Goal: Use online tool/utility: Utilize a website feature to perform a specific function

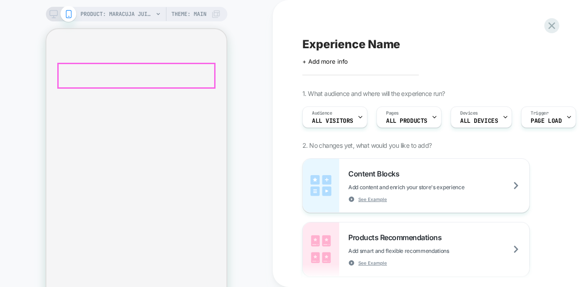
scroll to position [0, 320]
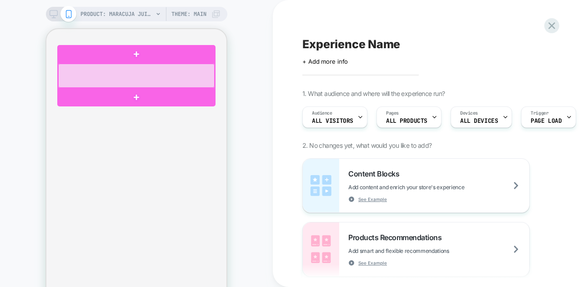
scroll to position [0, 0]
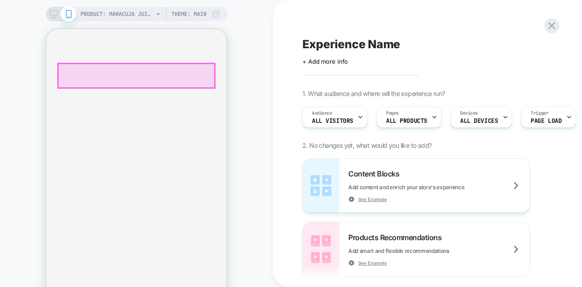
scroll to position [0, 160]
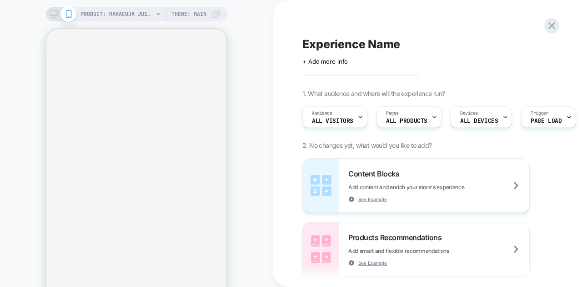
drag, startPoint x: 36, startPoint y: 39, endPoint x: 12, endPoint y: 70, distance: 39.5
click at [12, 70] on div "PRODUCT: maracuja juicy multi-stick beautiseal PRODUCT: maracuja juicy multi-st…" at bounding box center [136, 163] width 273 height 309
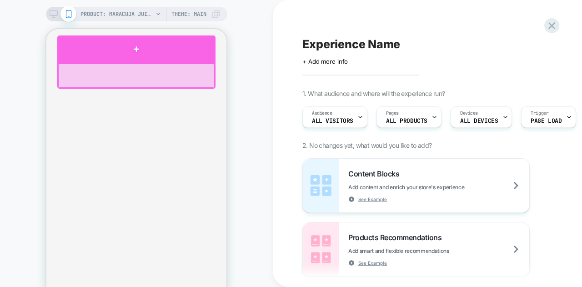
click at [136, 50] on div at bounding box center [136, 48] width 158 height 27
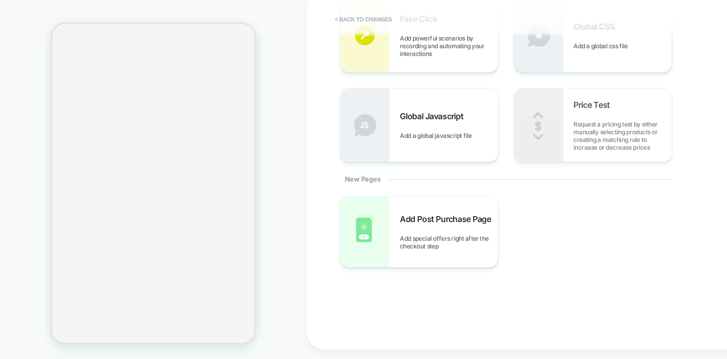
scroll to position [287, 0]
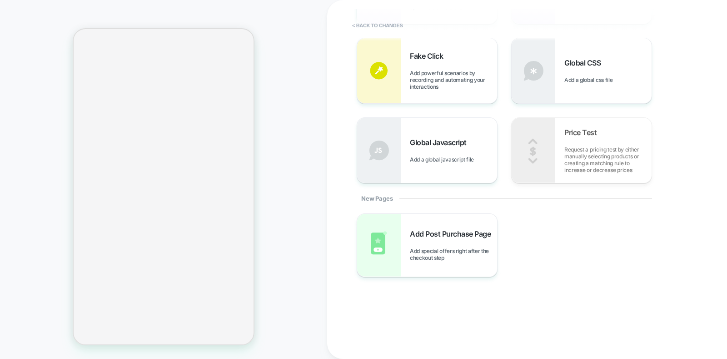
drag, startPoint x: 516, startPoint y: 3, endPoint x: 290, endPoint y: 199, distance: 299.0
click at [290, 199] on div "PRODUCT: maracuja juicy multi-stick beautiseal PRODUCT: maracuja juicy multi-st…" at bounding box center [163, 179] width 327 height 340
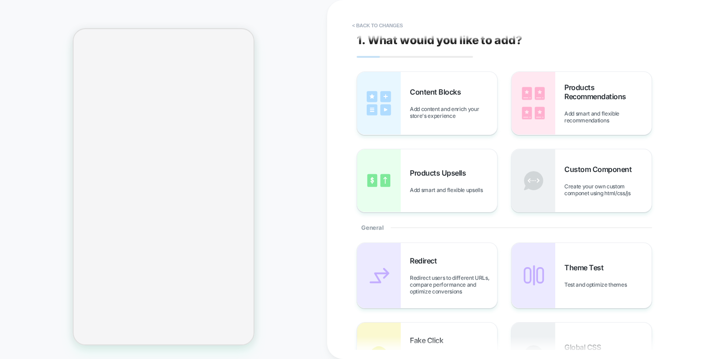
scroll to position [0, 0]
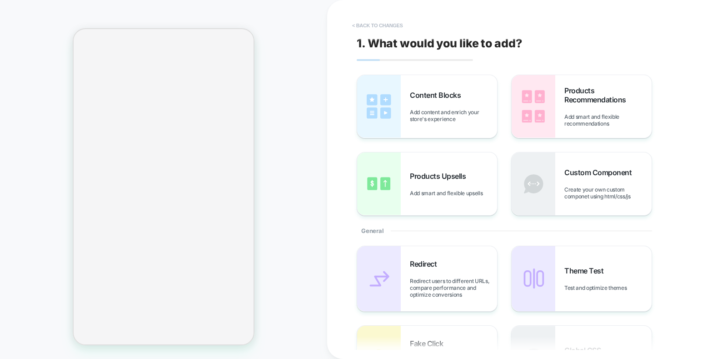
click at [387, 24] on button "< Back to changes" at bounding box center [378, 25] width 60 height 15
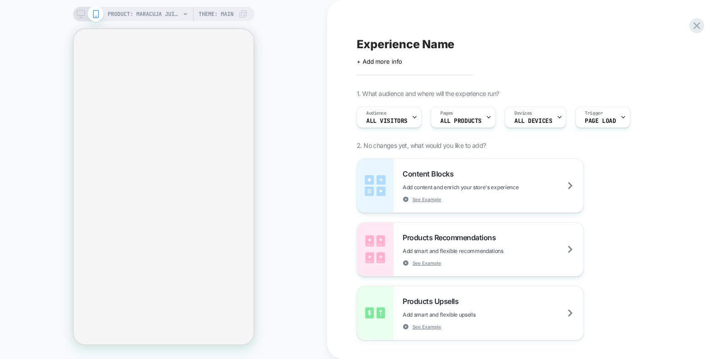
scroll to position [0, 320]
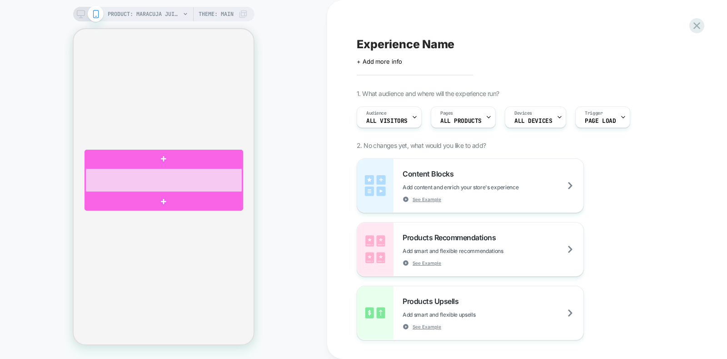
click at [133, 173] on div at bounding box center [163, 180] width 157 height 24
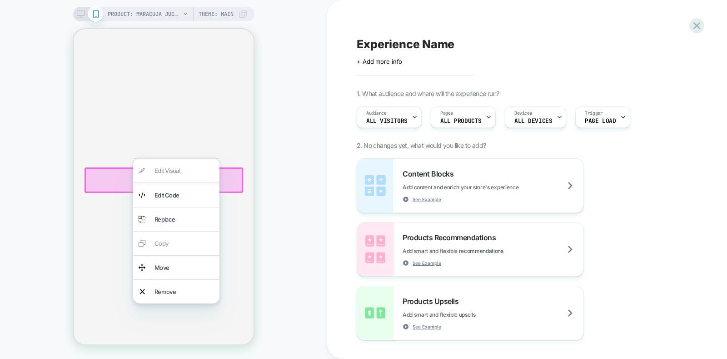
click at [133, 173] on div "Edit Visual Edit Code Replace Copy Move Remove" at bounding box center [176, 230] width 86 height 145
click at [169, 286] on div "Remove" at bounding box center [185, 291] width 60 height 13
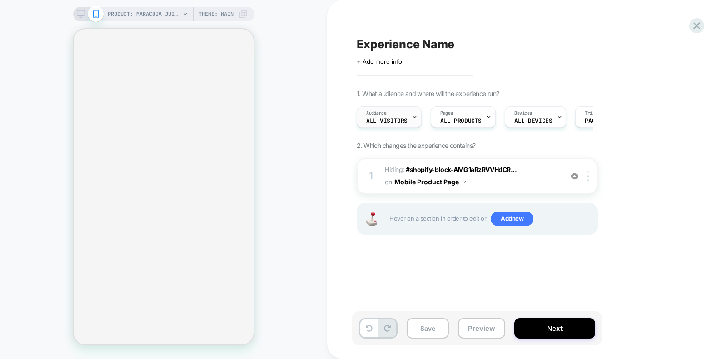
click at [409, 112] on div "Audience All Visitors" at bounding box center [387, 117] width 60 height 20
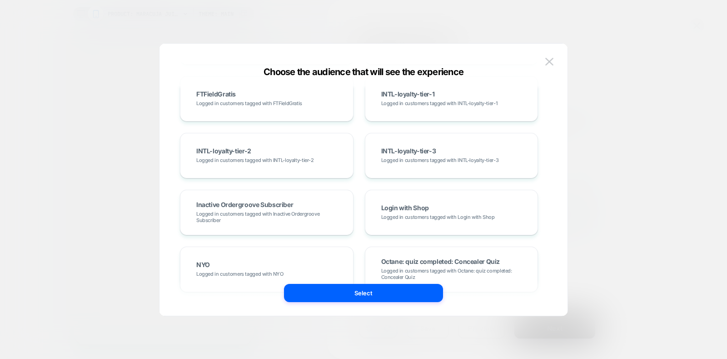
scroll to position [0, 160]
click at [549, 60] on img at bounding box center [549, 62] width 8 height 8
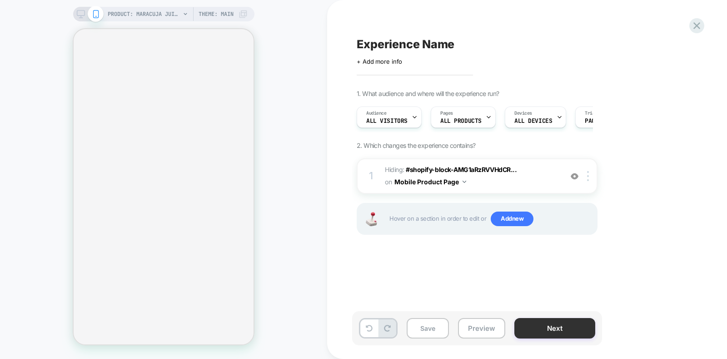
click at [557, 286] on button "Next" at bounding box center [554, 328] width 81 height 20
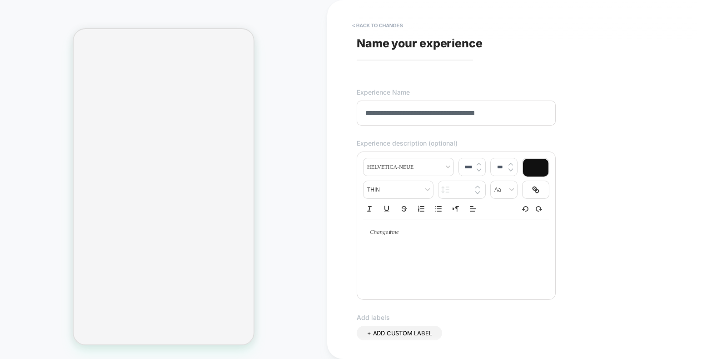
scroll to position [0, 320]
click at [362, 112] on input "**********" at bounding box center [456, 112] width 199 height 25
click at [494, 115] on input "**********" at bounding box center [456, 112] width 199 height 25
drag, startPoint x: 511, startPoint y: 115, endPoint x: 576, endPoint y: 111, distance: 65.5
click at [576, 111] on div "**********" at bounding box center [522, 179] width 341 height 340
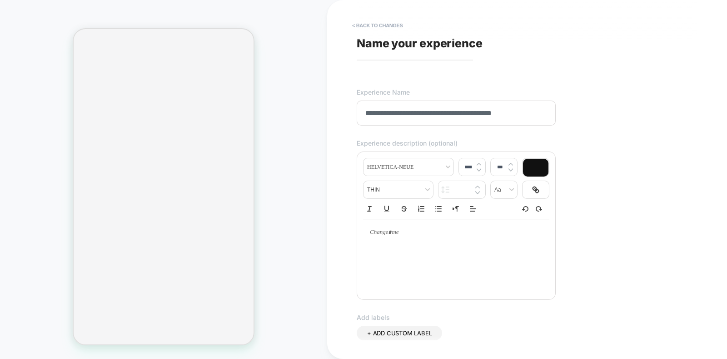
scroll to position [0, 0]
click at [408, 114] on input "**********" at bounding box center [456, 112] width 199 height 25
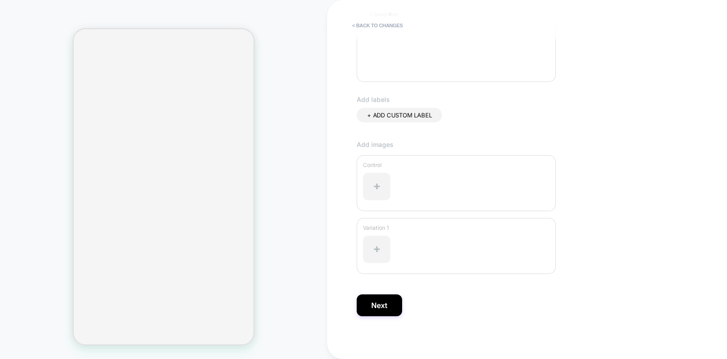
scroll to position [219, 0]
type input "**********"
click at [388, 286] on button "Next" at bounding box center [379, 304] width 45 height 22
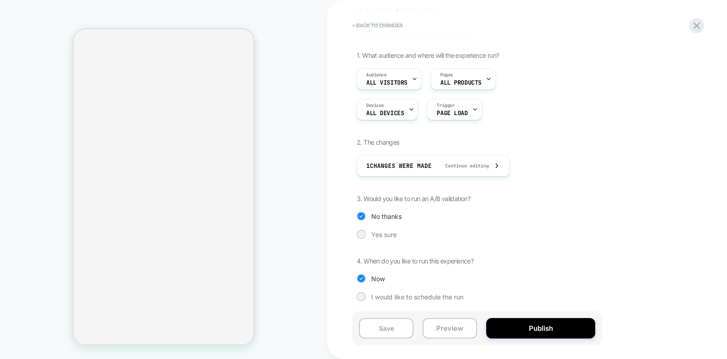
scroll to position [0, 0]
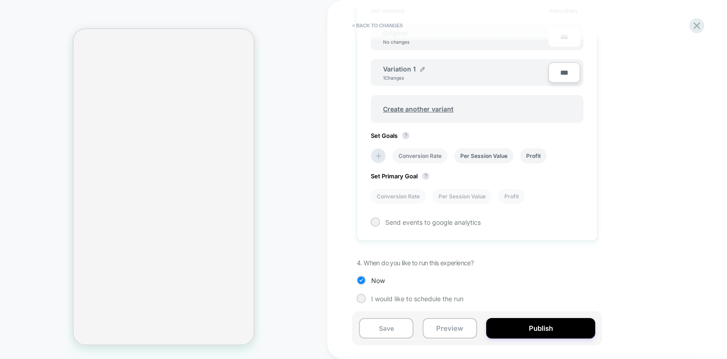
scroll to position [0, 320]
click at [414, 155] on li "Conversion Rate" at bounding box center [420, 155] width 55 height 15
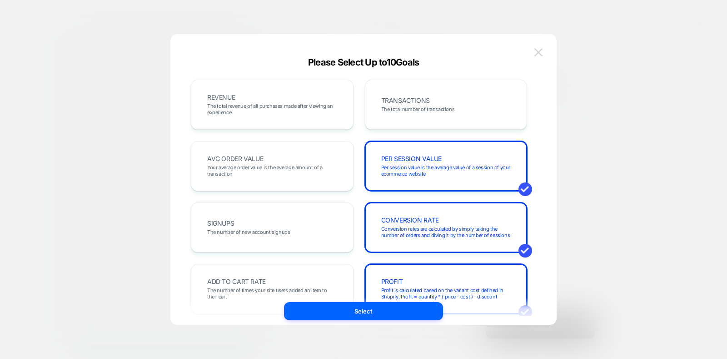
scroll to position [0, 160]
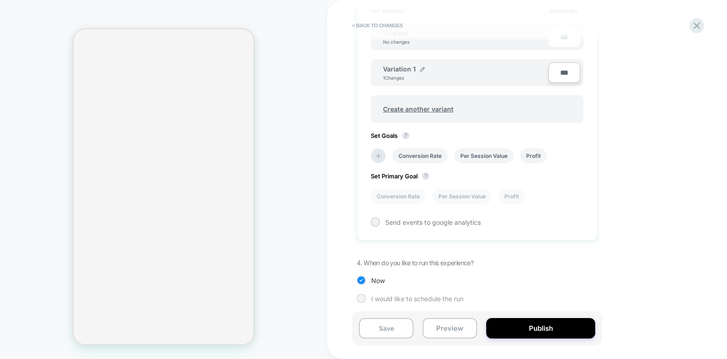
click at [371, 286] on span "I would like to schedule the run" at bounding box center [417, 298] width 92 height 8
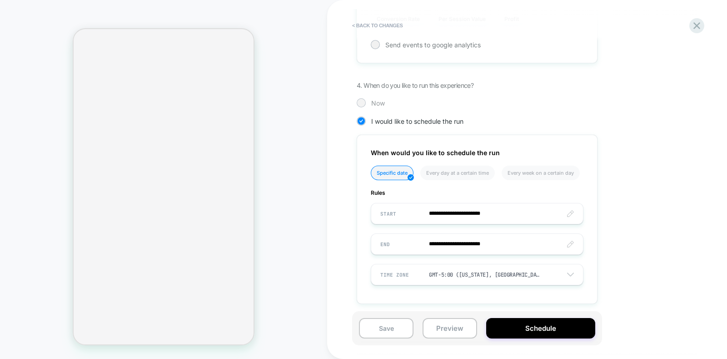
scroll to position [0, 320]
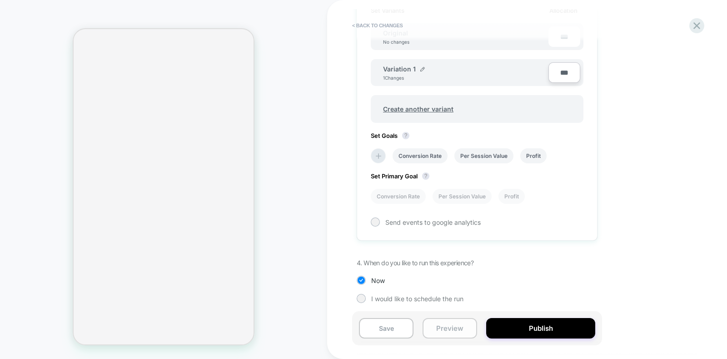
click at [451, 286] on button "Preview" at bounding box center [450, 328] width 55 height 20
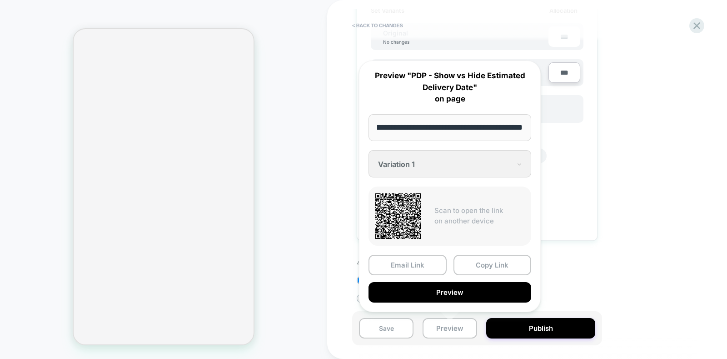
scroll to position [0, 320]
click at [0, 0] on div "1. What audience and where will the experience run? Audience All Visitors Pages…" at bounding box center [0, 0] width 0 height 0
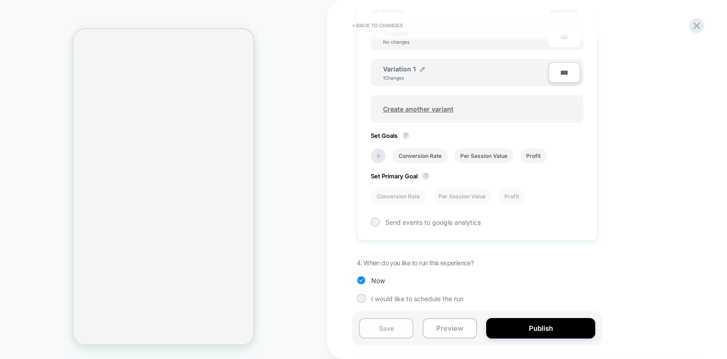
click at [381, 286] on button "Save" at bounding box center [386, 328] width 55 height 20
